Goal: Check status: Check status

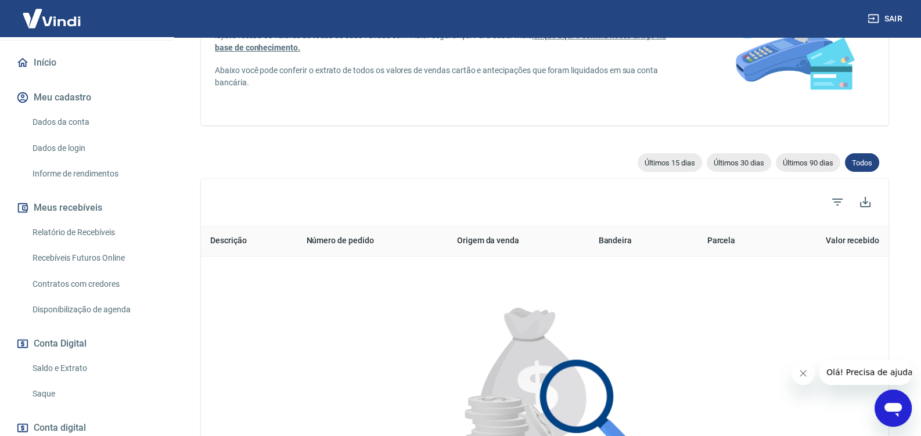
scroll to position [182, 0]
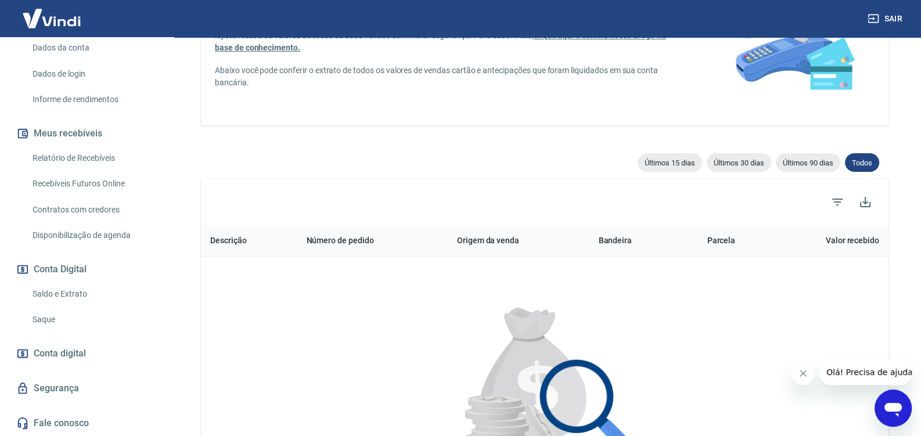
click at [89, 298] on link "Saldo e Extrato" at bounding box center [94, 294] width 132 height 24
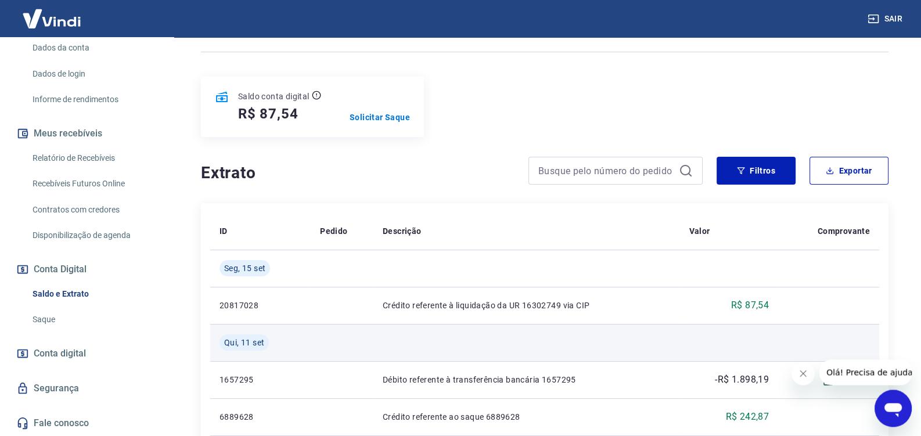
scroll to position [122, 0]
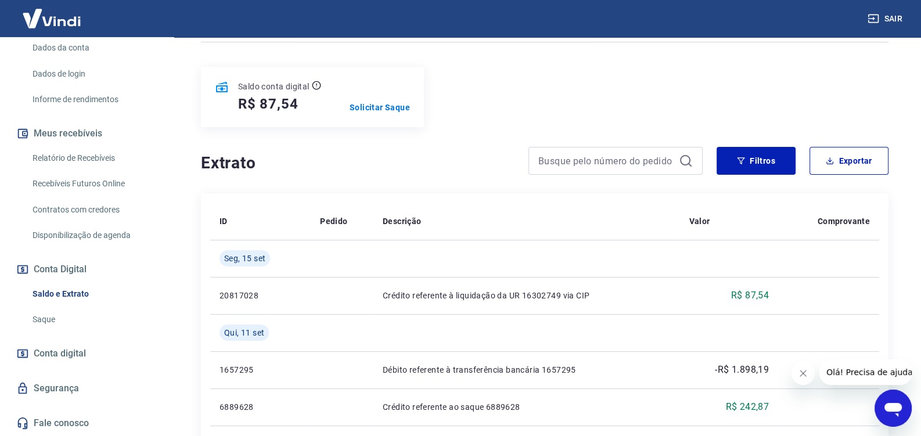
click at [91, 157] on link "Relatório de Recebíveis" at bounding box center [94, 158] width 132 height 24
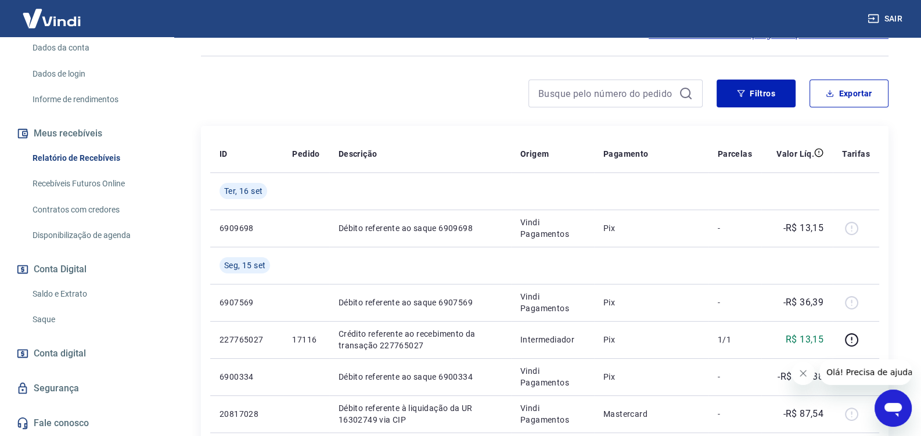
scroll to position [182, 0]
